Goal: Information Seeking & Learning: Learn about a topic

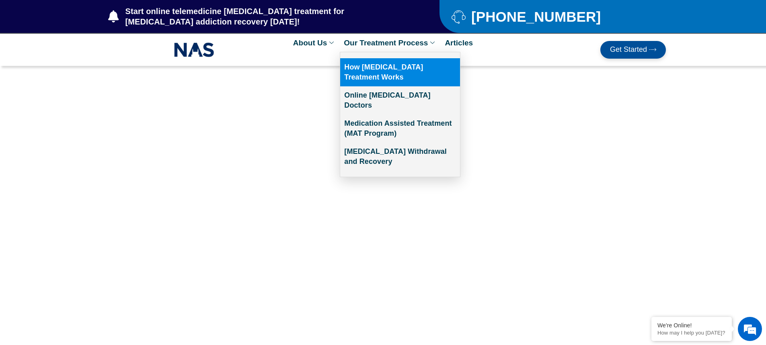
click at [409, 73] on link "How [MEDICAL_DATA] Treatment Works" at bounding box center [400, 72] width 120 height 28
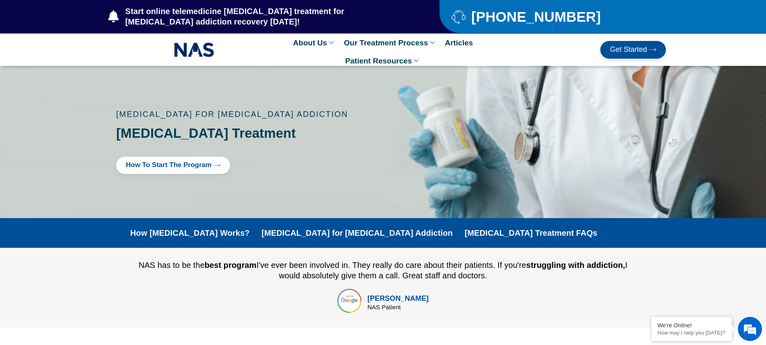
click at [211, 160] on link "How to Start the program" at bounding box center [173, 165] width 114 height 17
